Goal: Task Accomplishment & Management: Manage account settings

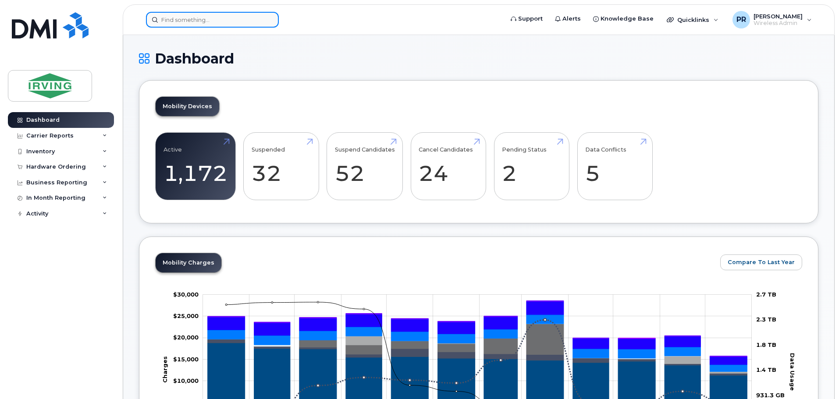
click at [187, 21] on input at bounding box center [212, 20] width 133 height 16
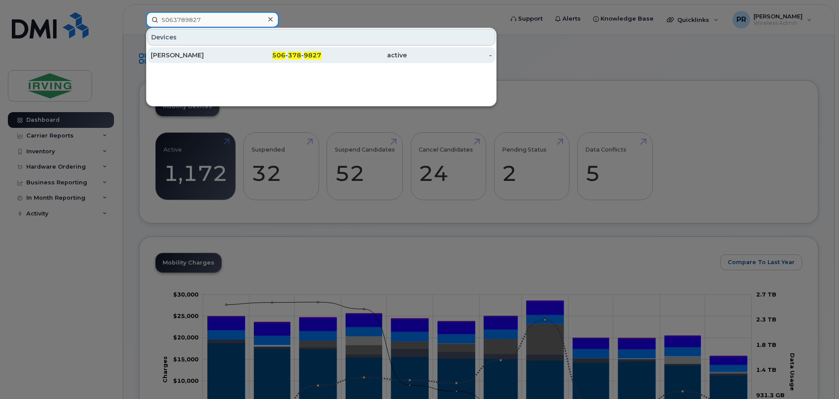
type input "5063789827"
click at [193, 53] on div "[PERSON_NAME]" at bounding box center [193, 55] width 85 height 9
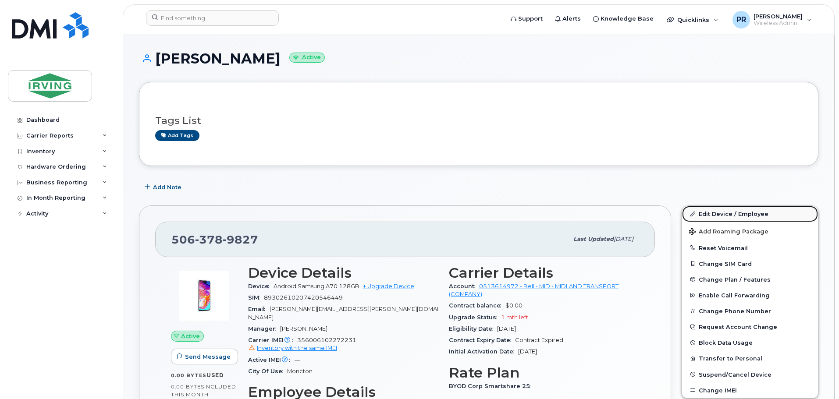
click at [718, 212] on link "Edit Device / Employee" at bounding box center [750, 214] width 136 height 16
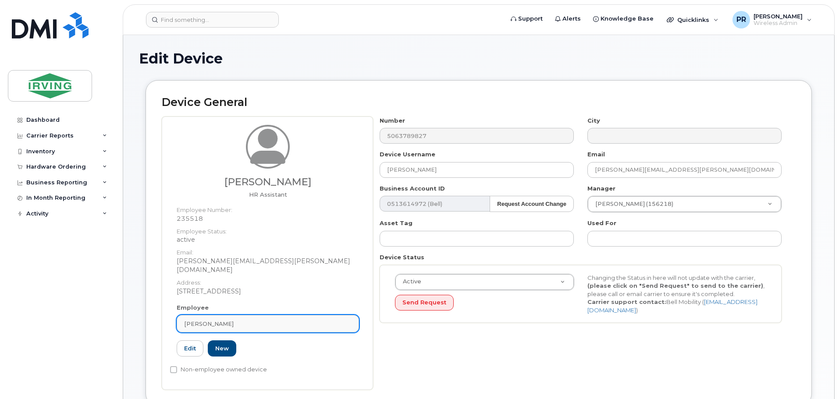
click at [195, 320] on span "[PERSON_NAME]" at bounding box center [209, 324] width 50 height 8
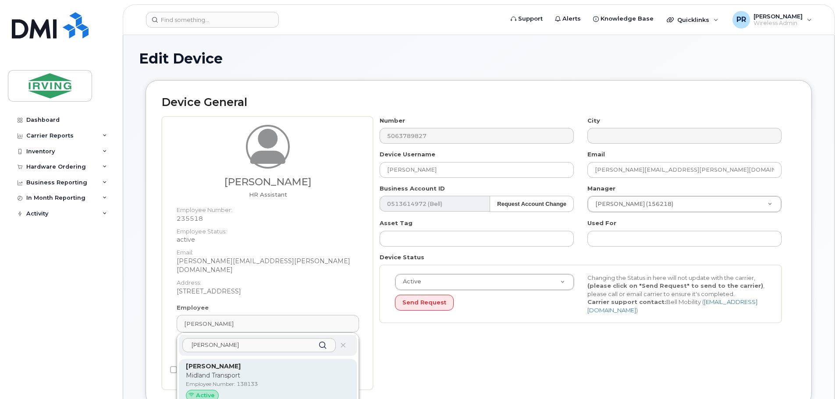
type input "derek coo"
click at [210, 371] on p "Midland Transport" at bounding box center [268, 375] width 164 height 9
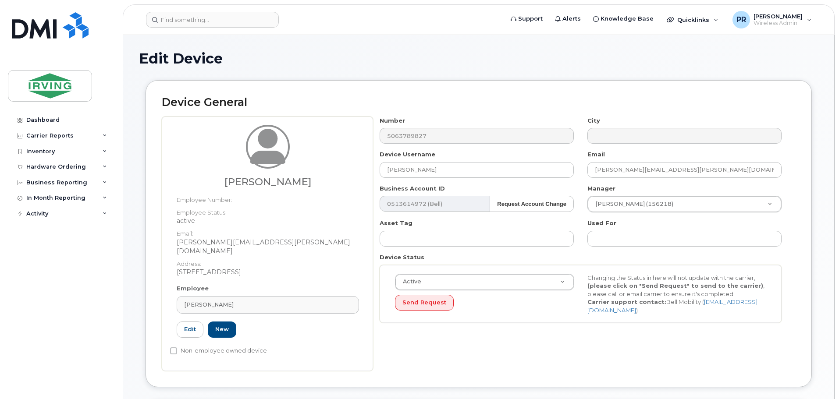
type input "138133"
type input "Derek Coombes"
type input "coombes.derek@midlandtransport.com"
drag, startPoint x: 408, startPoint y: 172, endPoint x: 355, endPoint y: 176, distance: 52.7
click at [355, 176] on div "Derek Coombes Employee Number: Employee Status: active Email: coombes.derek@mid…" at bounding box center [479, 244] width 634 height 255
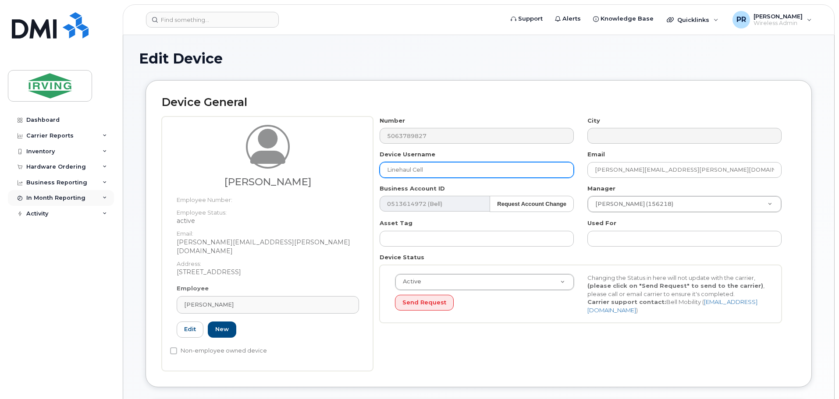
type input "Linehaul Cell"
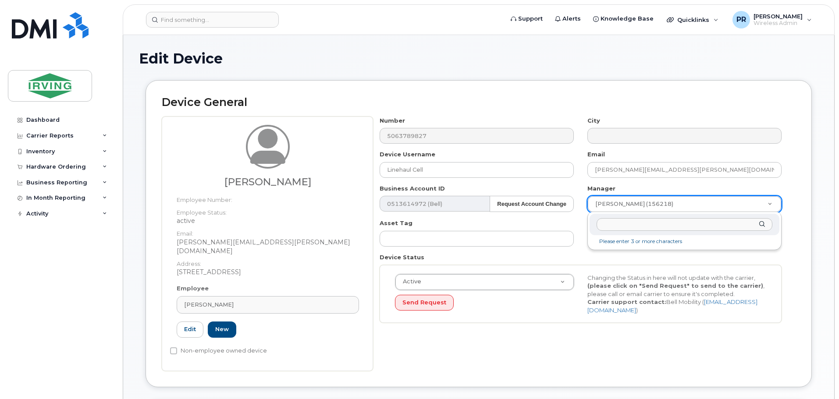
click at [622, 227] on input "text" at bounding box center [684, 224] width 176 height 13
type input "tristan"
type input "1476163"
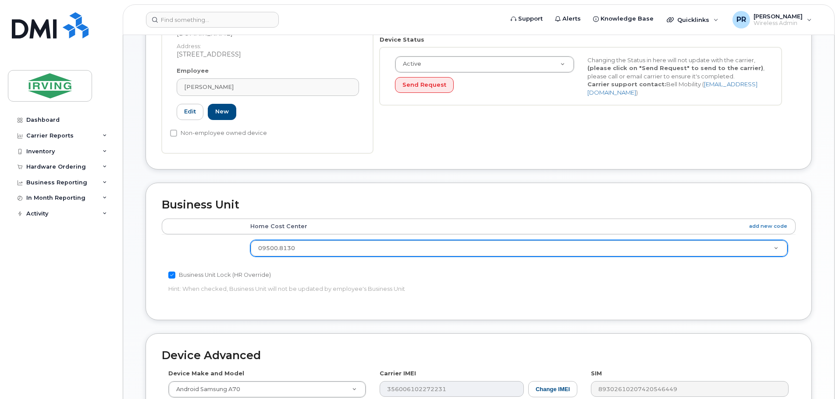
scroll to position [219, 0]
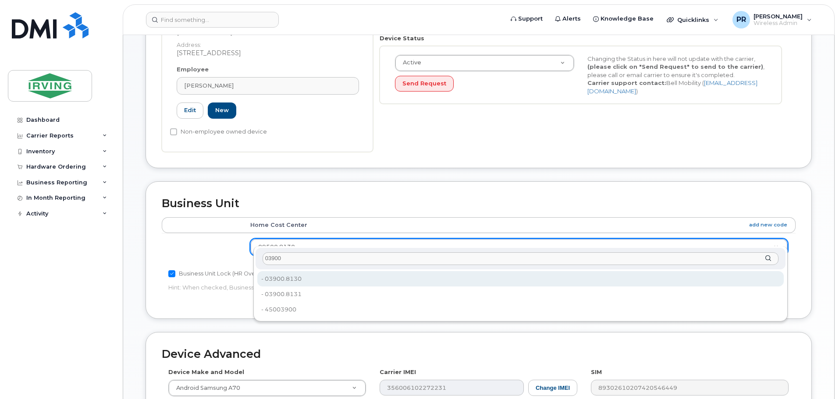
type input "03900"
type input "4633949"
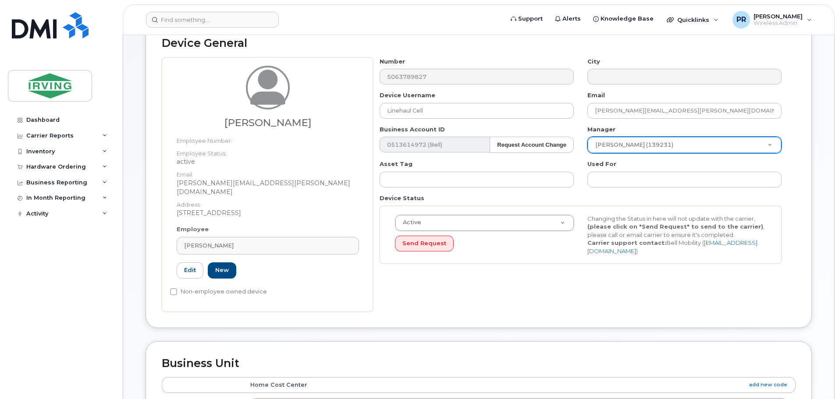
scroll to position [88, 0]
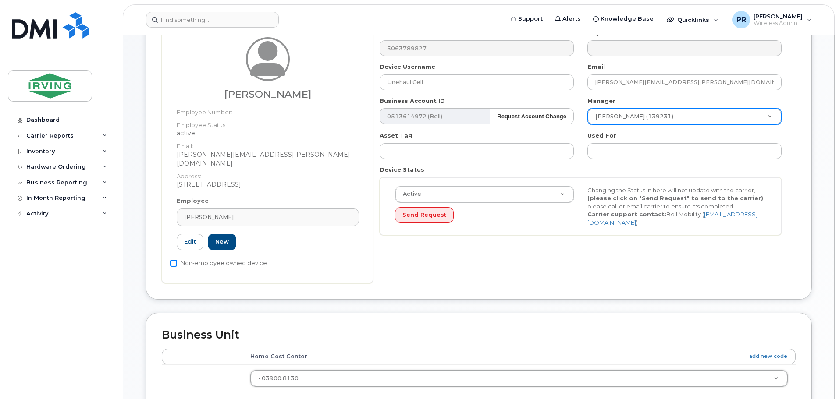
click at [173, 260] on input "Non-employee owned device" at bounding box center [173, 263] width 7 height 7
checkbox input "true"
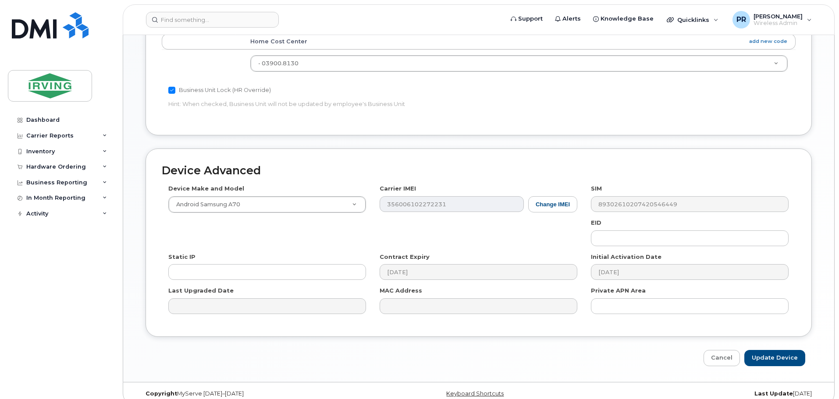
scroll to position [405, 0]
click at [781, 348] on input "Update Device" at bounding box center [774, 356] width 61 height 16
type input "Saving..."
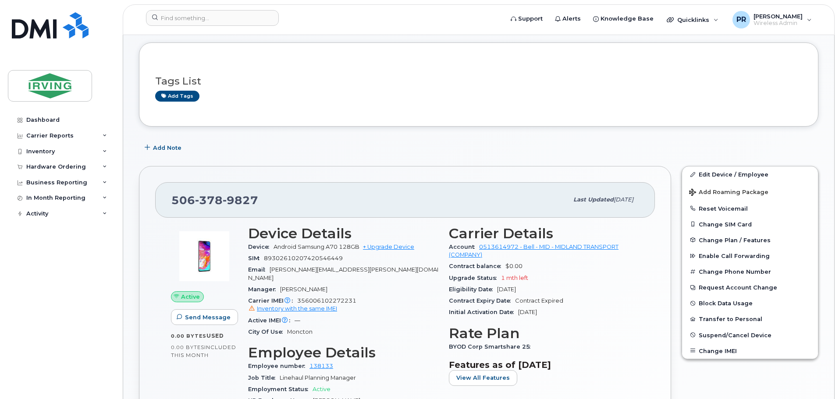
scroll to position [131, 0]
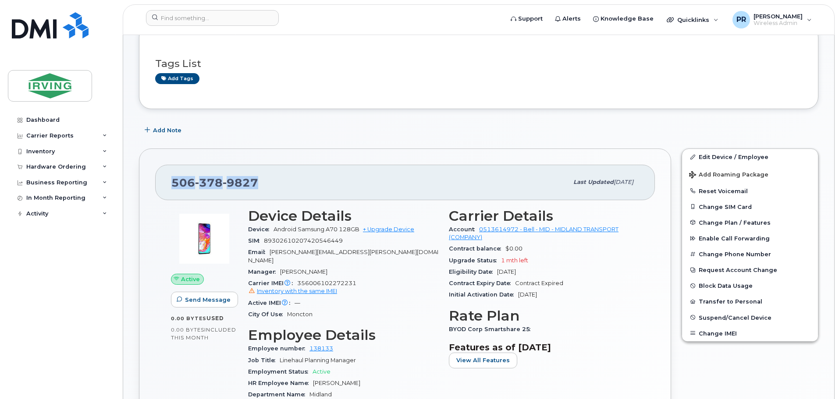
drag, startPoint x: 244, startPoint y: 183, endPoint x: 171, endPoint y: 182, distance: 73.2
click at [171, 182] on span "506 378 9827" at bounding box center [214, 182] width 87 height 13
copy span "506 378 9827"
